Goal: Task Accomplishment & Management: Complete application form

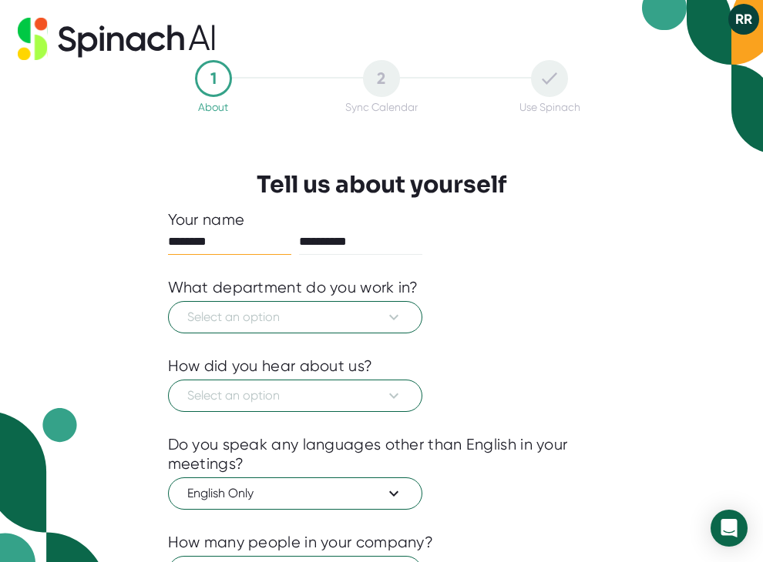
click at [496, 329] on div "Select an option" at bounding box center [382, 315] width 428 height 36
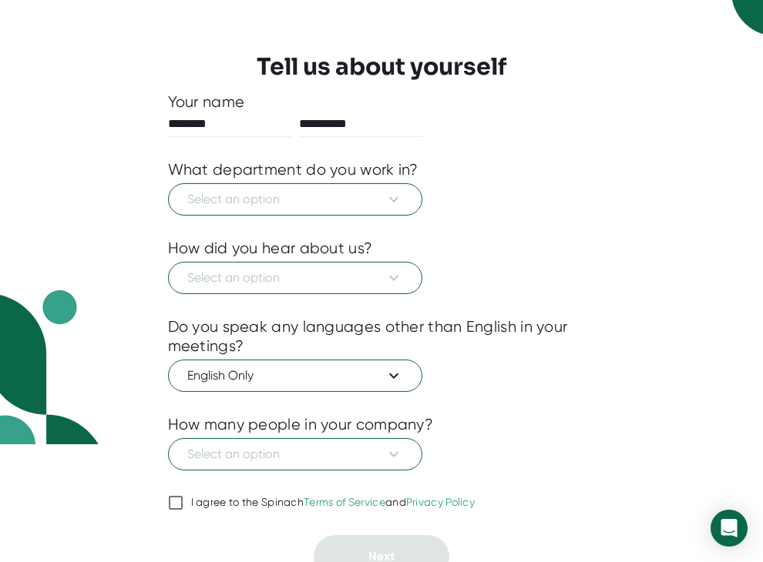
scroll to position [134, 0]
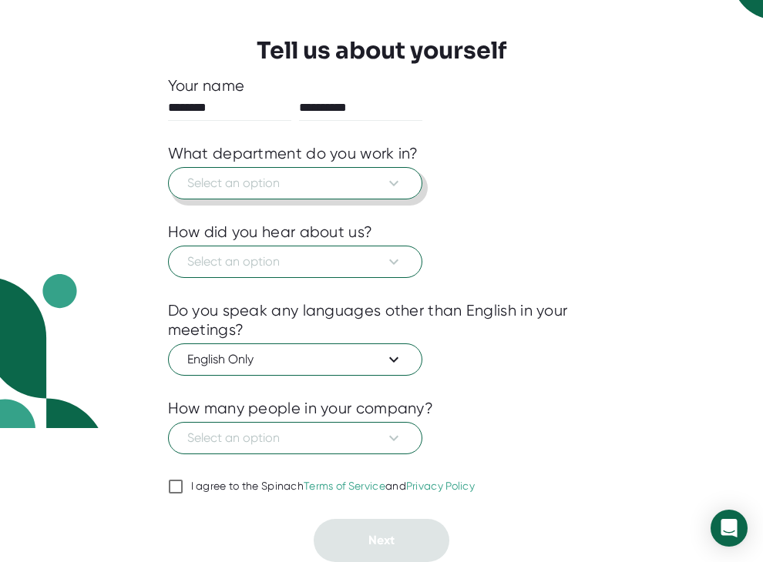
click at [302, 192] on span "Select an option" at bounding box center [295, 183] width 216 height 18
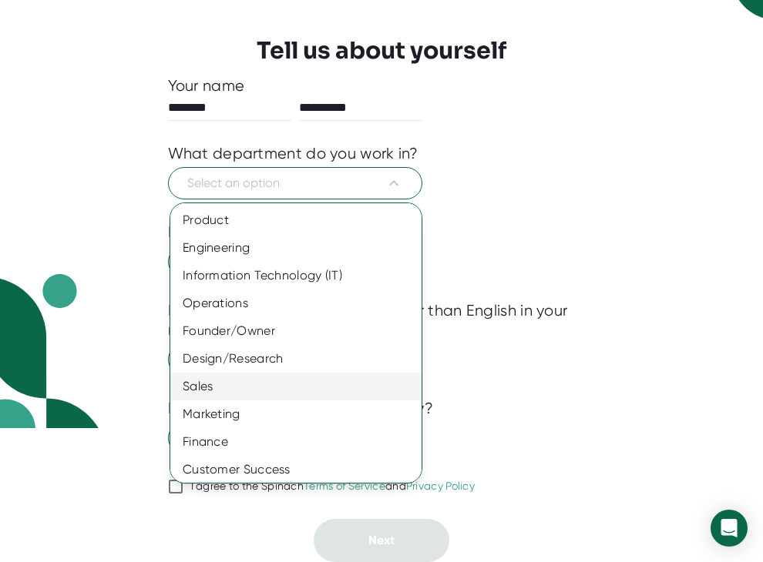
scroll to position [87, 0]
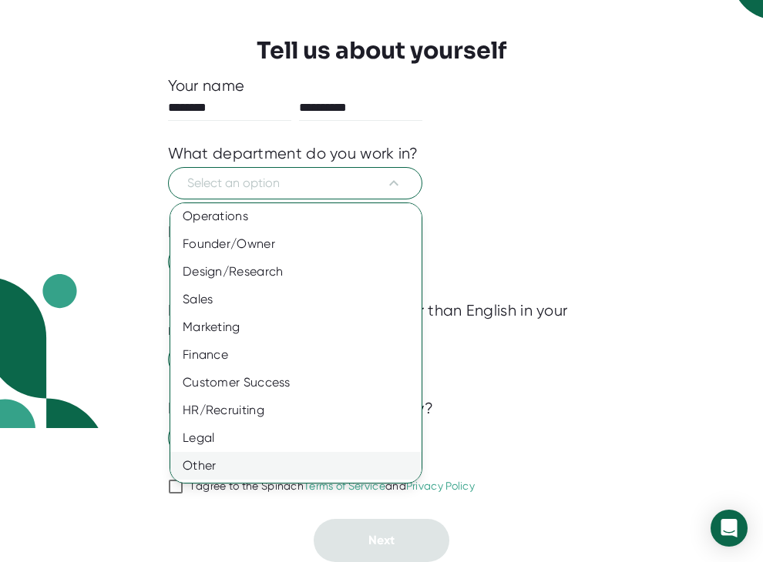
click at [226, 460] on div "Other" at bounding box center [295, 466] width 251 height 28
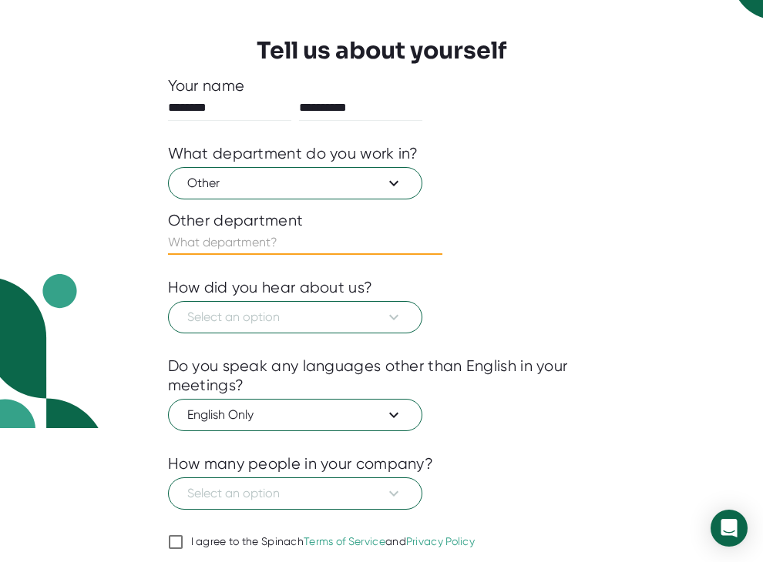
click at [238, 233] on input "text" at bounding box center [305, 242] width 274 height 25
type input "Student"
click at [274, 315] on span "Select an option" at bounding box center [295, 317] width 216 height 18
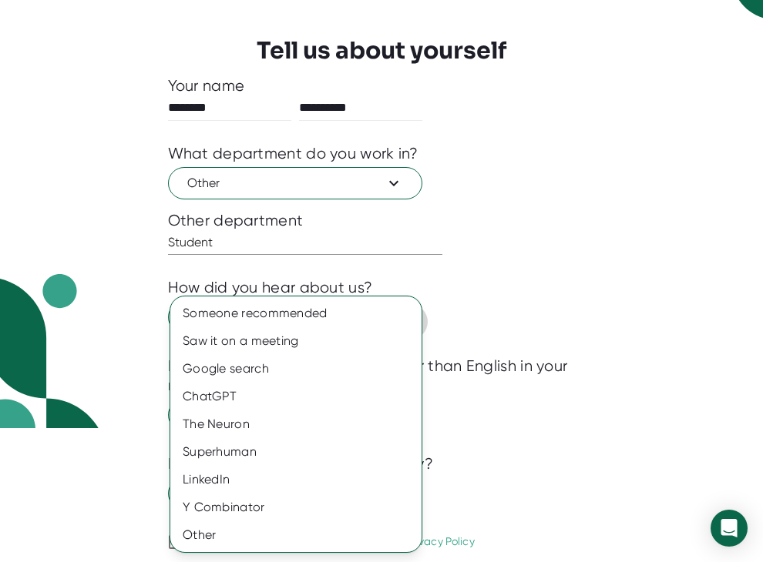
click at [274, 315] on div "Someone recommended" at bounding box center [295, 314] width 251 height 28
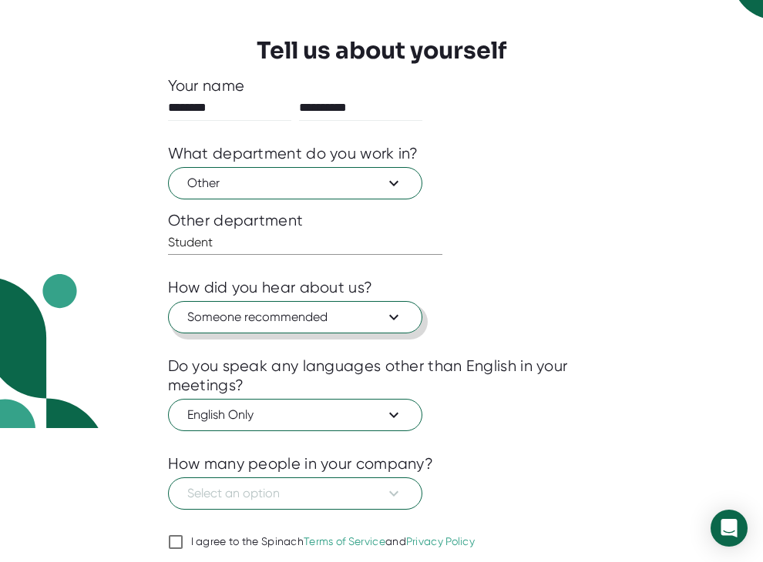
scroll to position [189, 0]
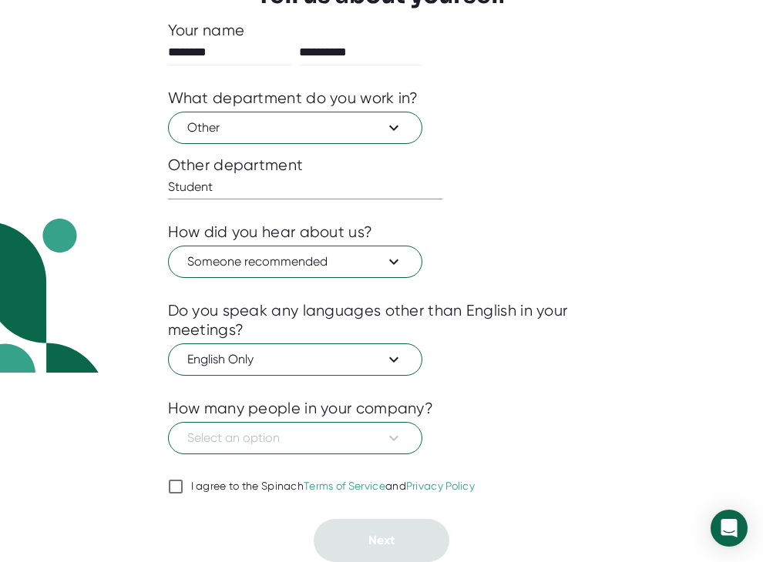
click at [303, 454] on div at bounding box center [382, 465] width 428 height 23
click at [273, 441] on span "Select an option" at bounding box center [295, 438] width 216 height 18
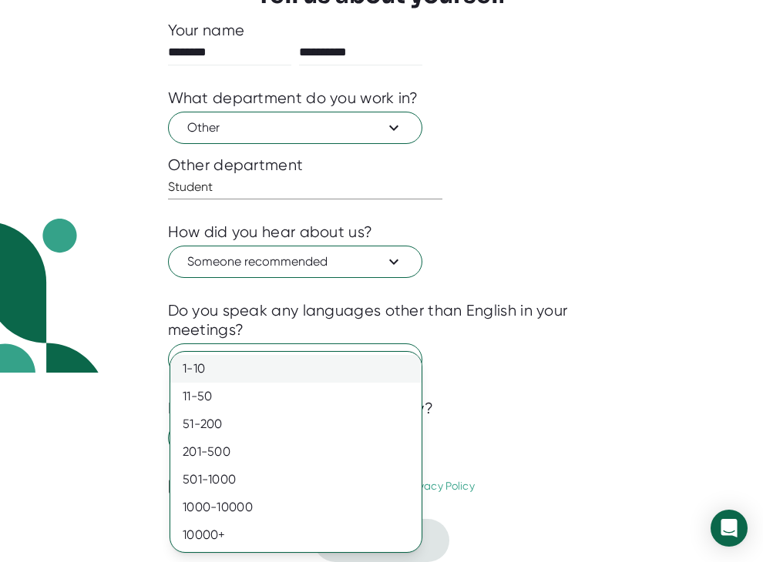
click at [226, 371] on div "1-10" at bounding box center [295, 369] width 251 height 28
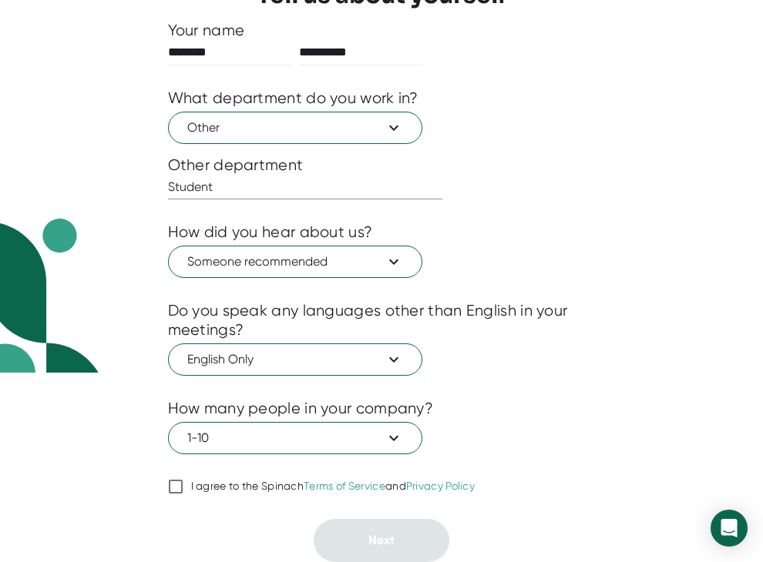
click at [172, 485] on input "I agree to the Spinach Terms of Service and Privacy Policy" at bounding box center [175, 487] width 15 height 18
checkbox input "true"
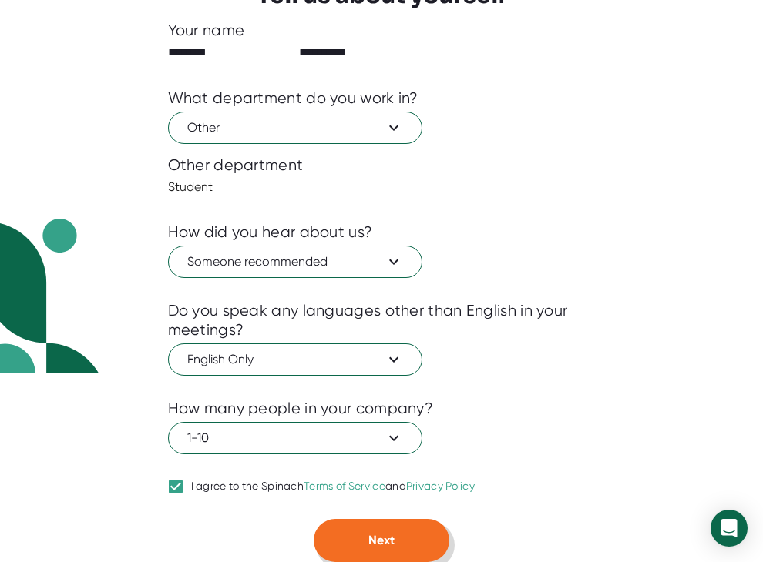
click at [384, 528] on button "Next" at bounding box center [382, 540] width 136 height 43
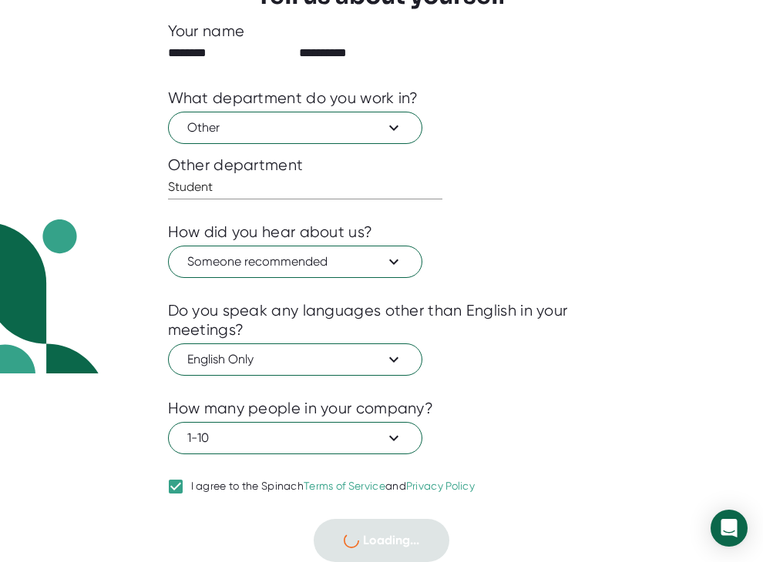
scroll to position [0, 0]
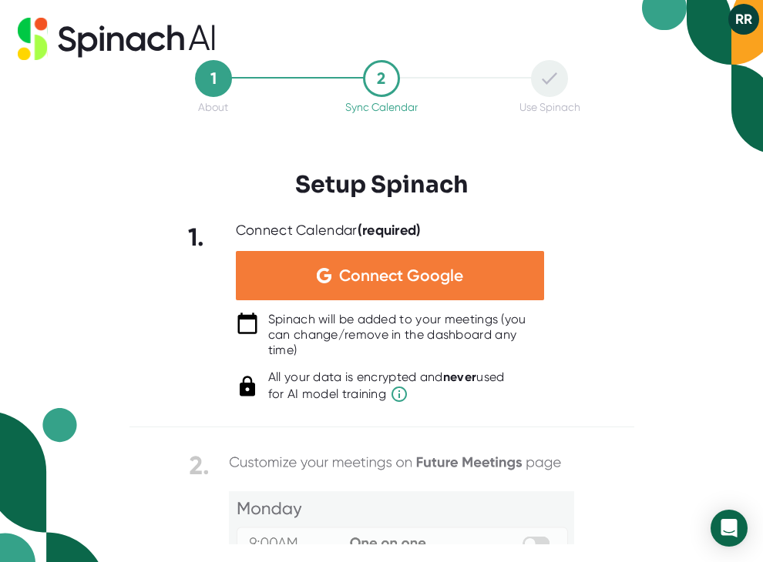
click at [354, 283] on span "Connect Google" at bounding box center [401, 275] width 124 height 15
